Goal: Task Accomplishment & Management: Use online tool/utility

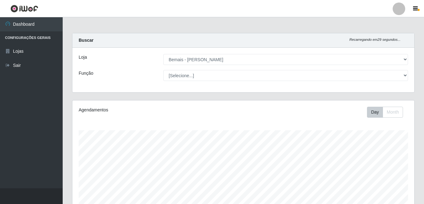
select select "230"
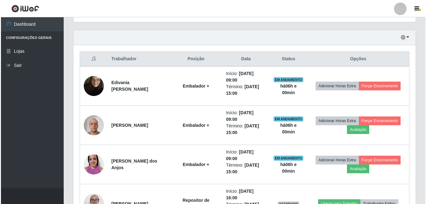
scroll to position [219, 0]
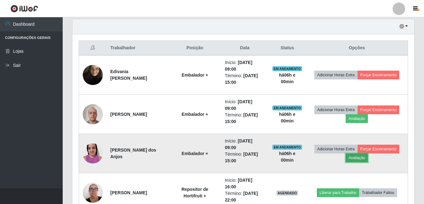
click at [365, 160] on button "Avaliação" at bounding box center [357, 157] width 22 height 9
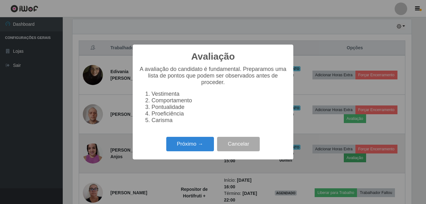
scroll to position [130, 339]
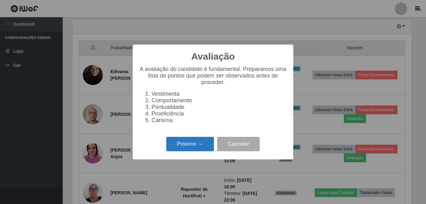
click at [179, 151] on button "Próximo →" at bounding box center [190, 144] width 48 height 15
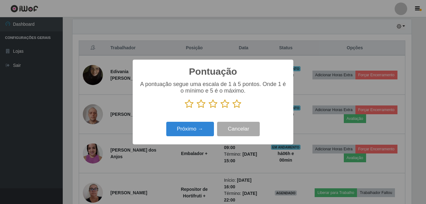
scroll to position [313298, 313089]
click at [237, 105] on icon at bounding box center [236, 103] width 9 height 9
click at [232, 108] on input "radio" at bounding box center [232, 108] width 0 height 0
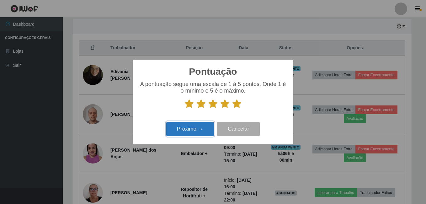
click at [199, 135] on button "Próximo →" at bounding box center [190, 129] width 48 height 15
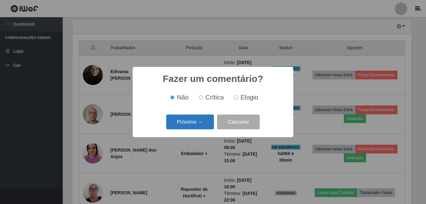
click at [195, 118] on button "Próximo →" at bounding box center [190, 121] width 48 height 15
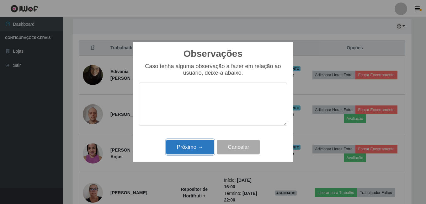
click at [201, 150] on button "Próximo →" at bounding box center [190, 146] width 48 height 15
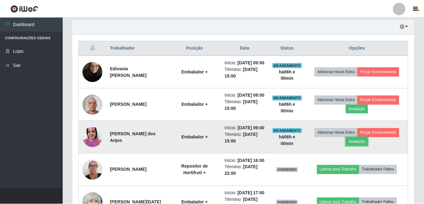
scroll to position [130, 342]
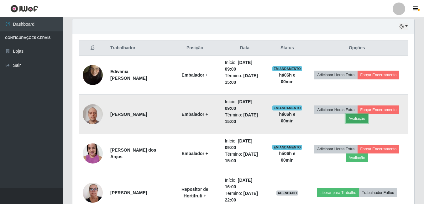
click at [360, 120] on button "Avaliação" at bounding box center [357, 118] width 22 height 9
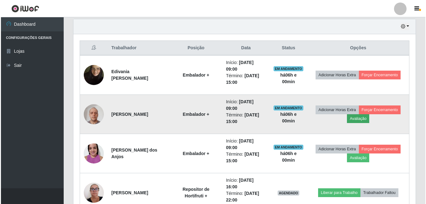
scroll to position [130, 339]
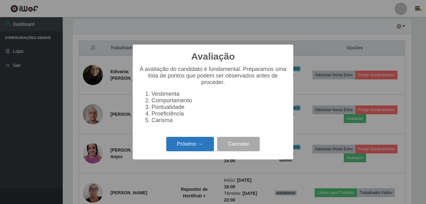
click at [189, 149] on button "Próximo →" at bounding box center [190, 144] width 48 height 15
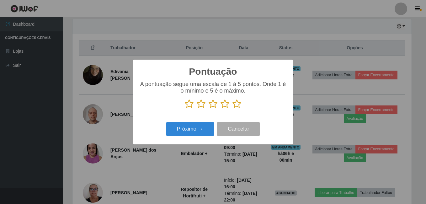
click at [236, 106] on icon at bounding box center [236, 103] width 9 height 9
click at [232, 108] on input "radio" at bounding box center [232, 108] width 0 height 0
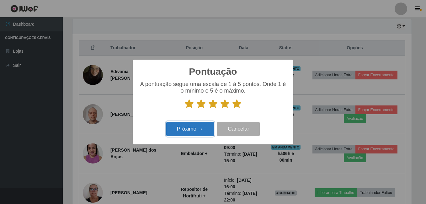
click at [181, 131] on button "Próximo →" at bounding box center [190, 129] width 48 height 15
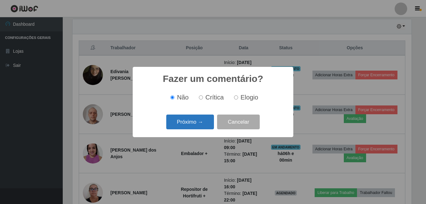
click at [202, 125] on button "Próximo →" at bounding box center [190, 121] width 48 height 15
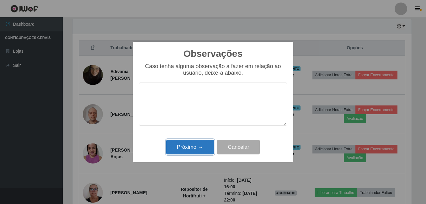
click at [195, 146] on button "Próximo →" at bounding box center [190, 146] width 48 height 15
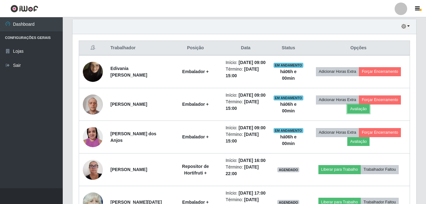
scroll to position [130, 342]
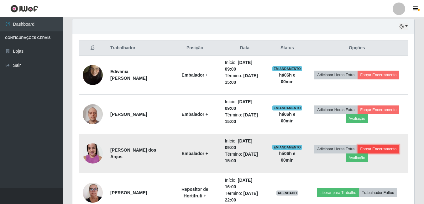
click at [382, 149] on button "Forçar Encerramento" at bounding box center [379, 148] width 42 height 9
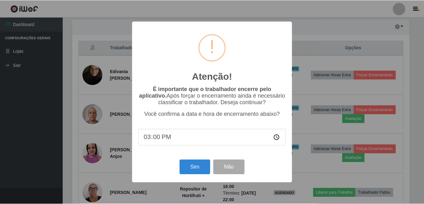
scroll to position [130, 339]
click at [203, 169] on button "Sim" at bounding box center [195, 167] width 30 height 15
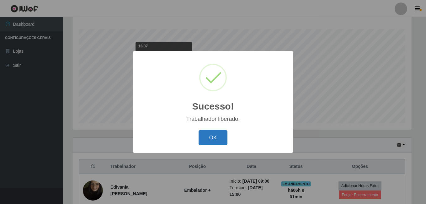
click at [208, 139] on button "OK" at bounding box center [212, 137] width 29 height 15
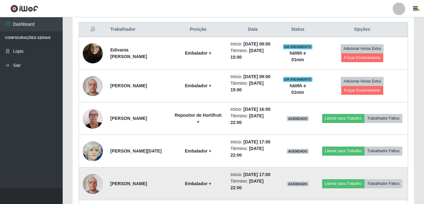
scroll to position [258, 0]
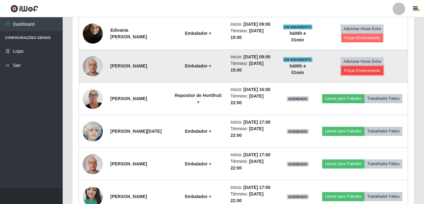
click at [360, 75] on button "Forçar Encerramento" at bounding box center [362, 70] width 42 height 9
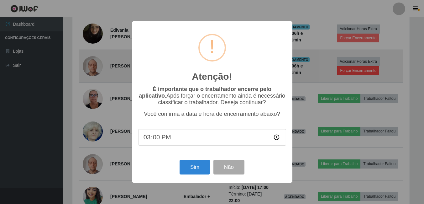
scroll to position [130, 339]
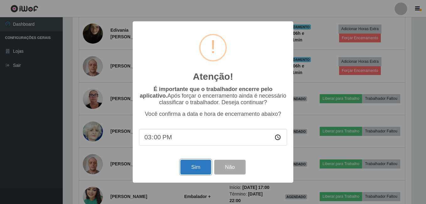
click at [189, 172] on button "Sim" at bounding box center [195, 167] width 30 height 15
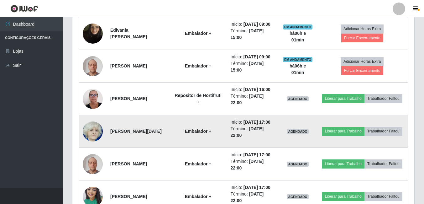
scroll to position [0, 0]
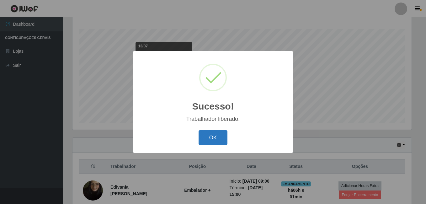
click at [209, 134] on button "OK" at bounding box center [212, 137] width 29 height 15
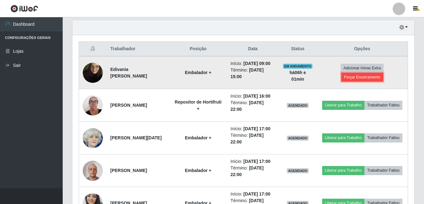
click at [363, 81] on button "Forçar Encerramento" at bounding box center [362, 77] width 42 height 9
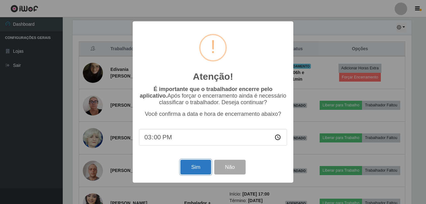
click at [195, 169] on button "Sim" at bounding box center [195, 167] width 30 height 15
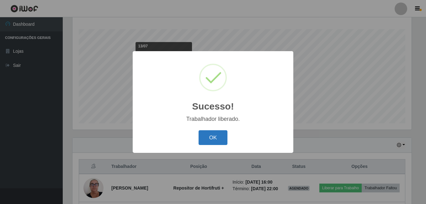
click at [208, 135] on button "OK" at bounding box center [212, 137] width 29 height 15
